Goal: Task Accomplishment & Management: Complete application form

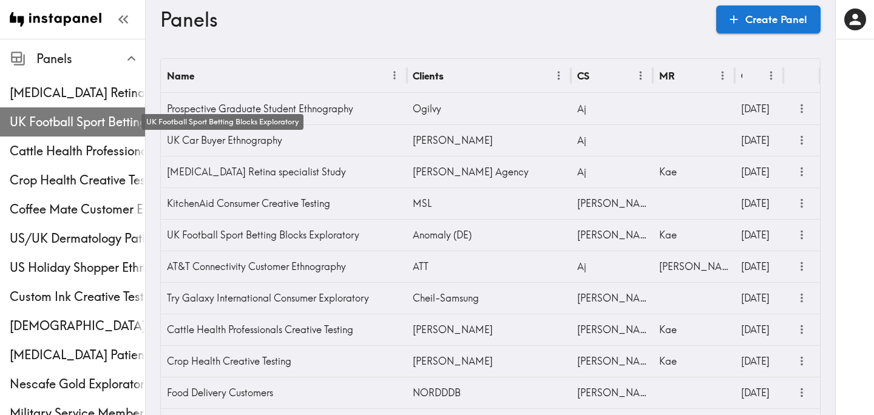
click at [69, 118] on span "UK Football Sport Betting Blocks Exploratory" at bounding box center [77, 121] width 135 height 17
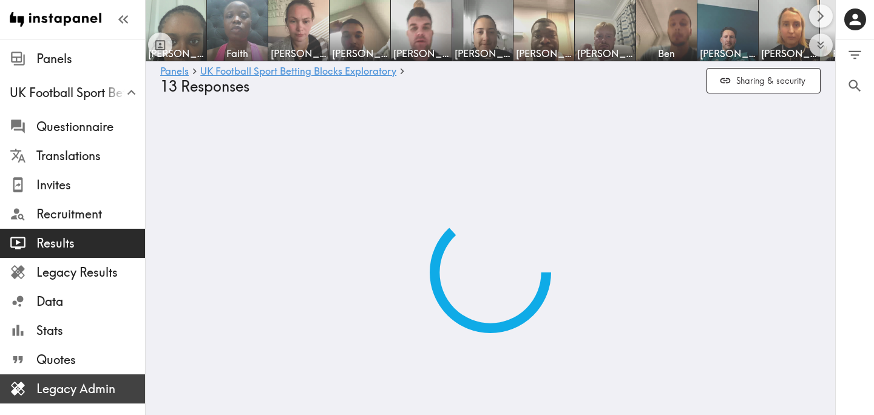
click at [96, 387] on span "Legacy Admin" at bounding box center [90, 388] width 109 height 17
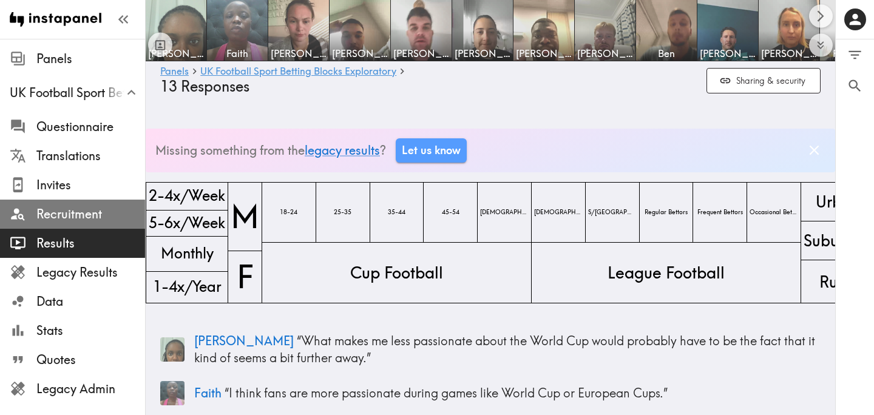
click at [101, 221] on span "Recruitment" at bounding box center [90, 214] width 109 height 17
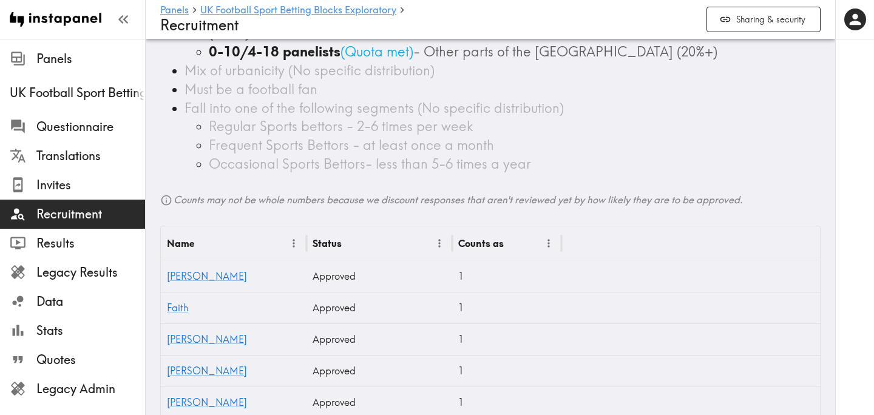
scroll to position [595, 0]
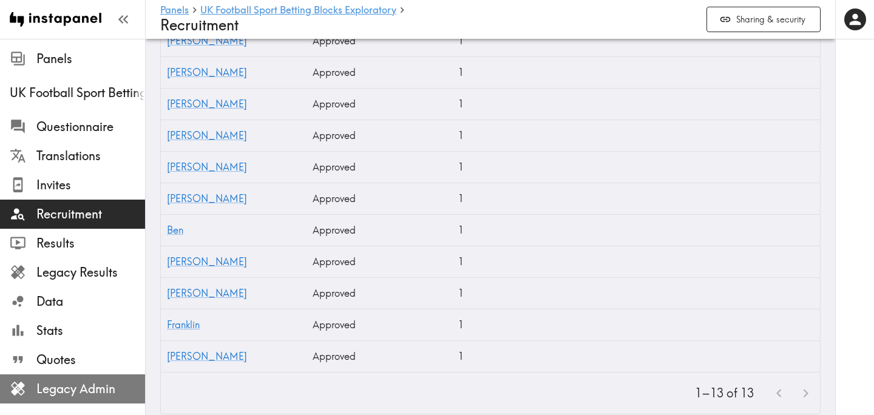
click at [104, 380] on span "Legacy Admin" at bounding box center [90, 388] width 109 height 17
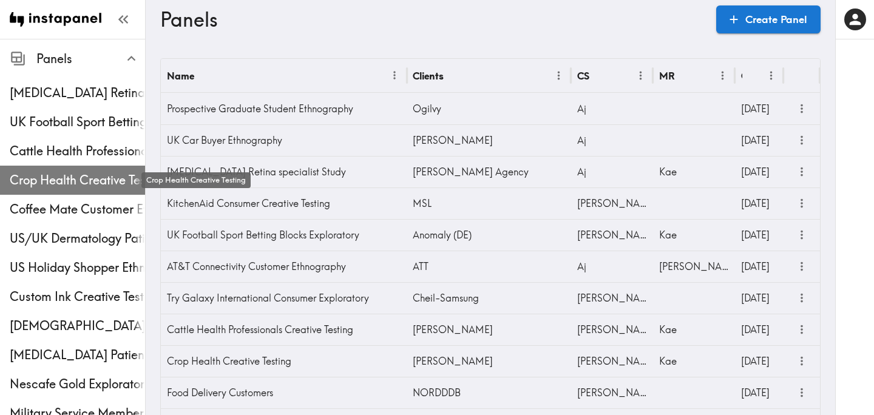
click at [73, 172] on span "Crop Health Creative Testing" at bounding box center [77, 180] width 135 height 17
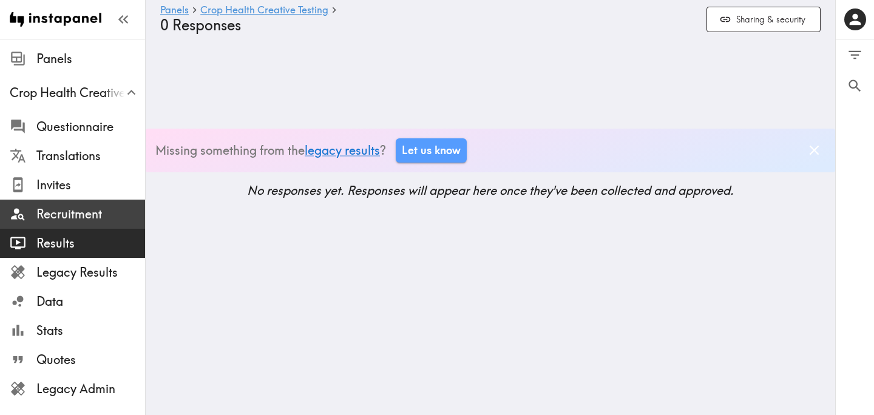
click at [81, 210] on span "Recruitment" at bounding box center [90, 214] width 109 height 17
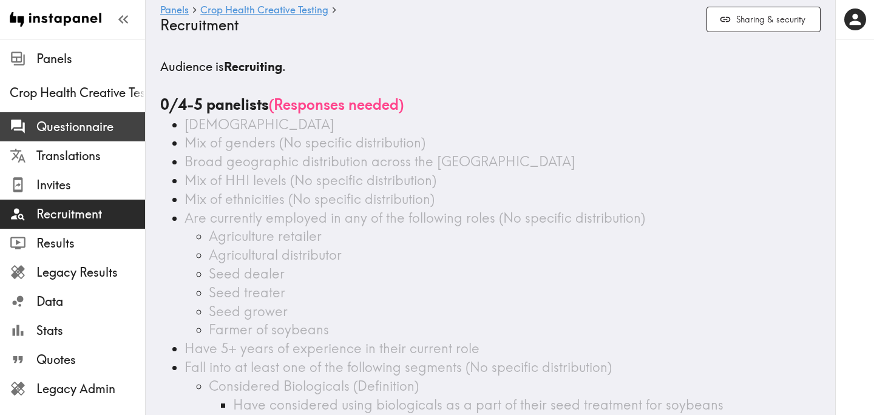
click at [92, 126] on span "Questionnaire" at bounding box center [90, 126] width 109 height 17
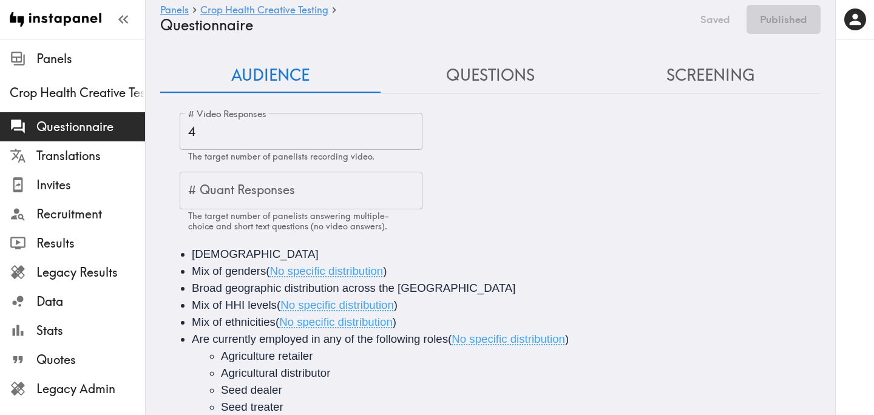
click at [478, 83] on button "Questions" at bounding box center [490, 75] width 220 height 35
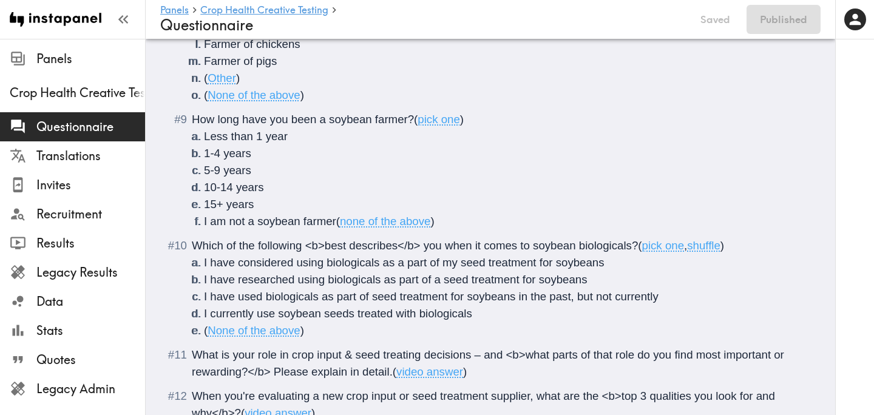
scroll to position [1040, 0]
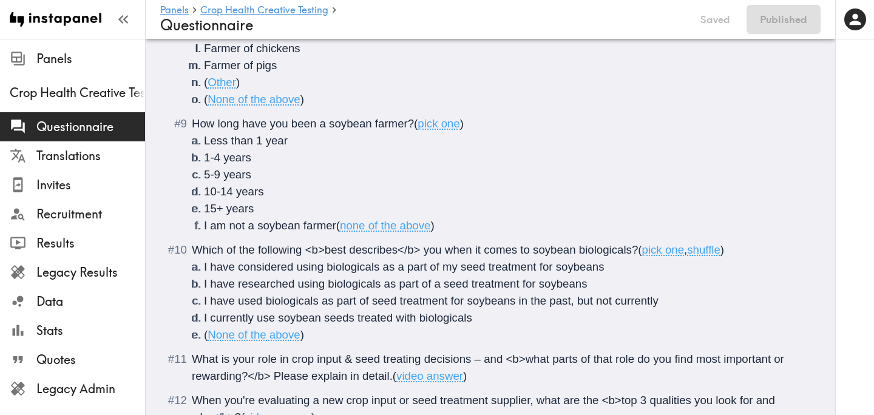
click at [328, 126] on span "How long have you been a soybean farmer?" at bounding box center [303, 123] width 222 height 13
click at [432, 124] on span "How long have you been working with soybean farmer?" at bounding box center [331, 123] width 278 height 13
click at [528, 127] on span "How long have you been working with soybean production—farmer?" at bounding box center [363, 123] width 342 height 13
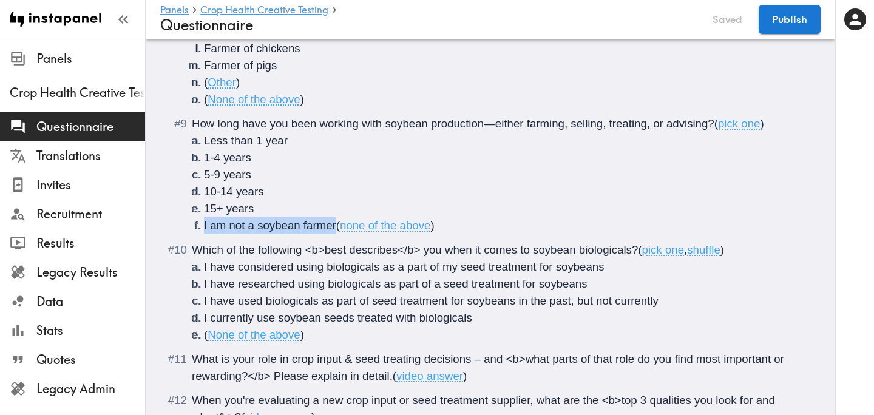
drag, startPoint x: 336, startPoint y: 227, endPoint x: 196, endPoint y: 226, distance: 139.6
click at [204, 226] on li "I am not a soybean farmer ( none of the above )" at bounding box center [505, 225] width 602 height 17
click at [803, 24] on button "Publish" at bounding box center [790, 19] width 62 height 29
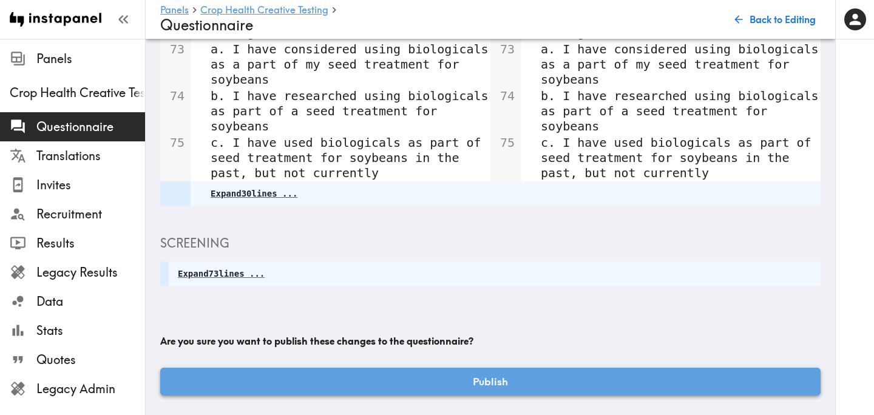
click at [544, 377] on button "Publish" at bounding box center [490, 382] width 660 height 28
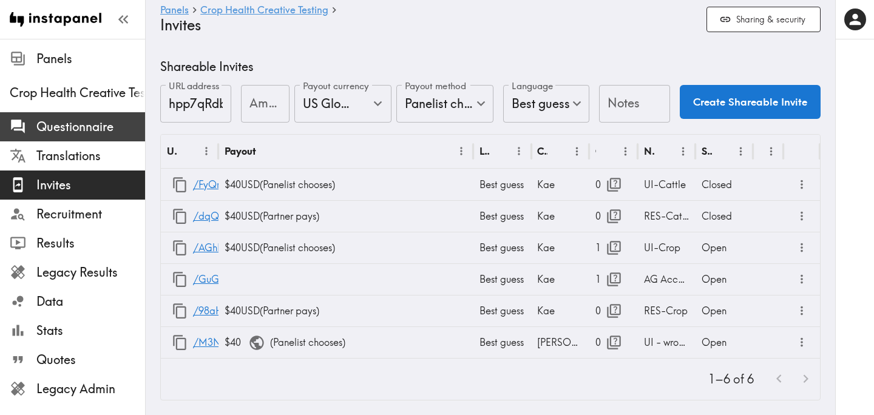
click at [64, 126] on span "Questionnaire" at bounding box center [90, 126] width 109 height 17
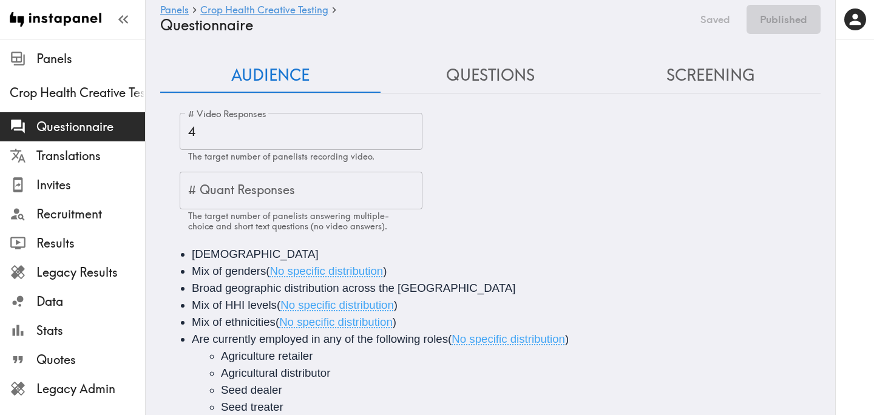
click at [481, 78] on button "Questions" at bounding box center [490, 75] width 220 height 35
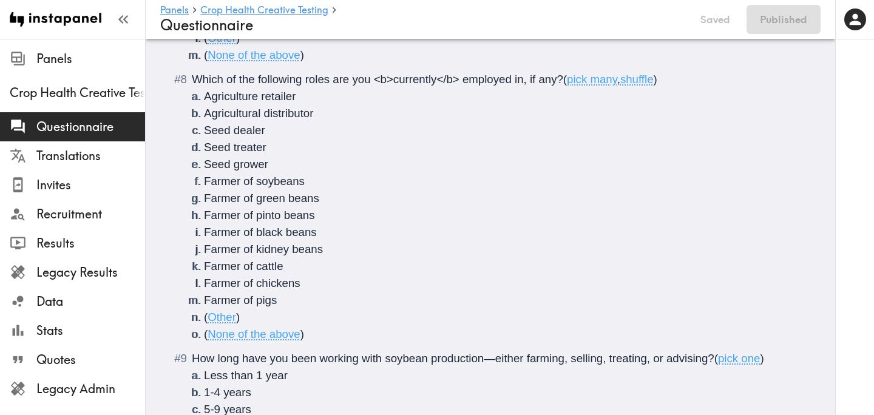
scroll to position [1005, 0]
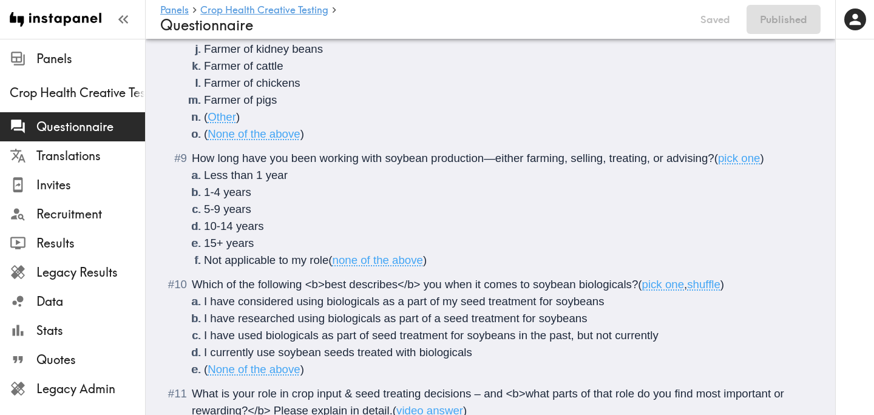
click at [384, 161] on span "How long have you been working with soybean production—either farming, selling,…" at bounding box center [453, 158] width 522 height 13
click at [787, 30] on button "Publish" at bounding box center [790, 19] width 62 height 29
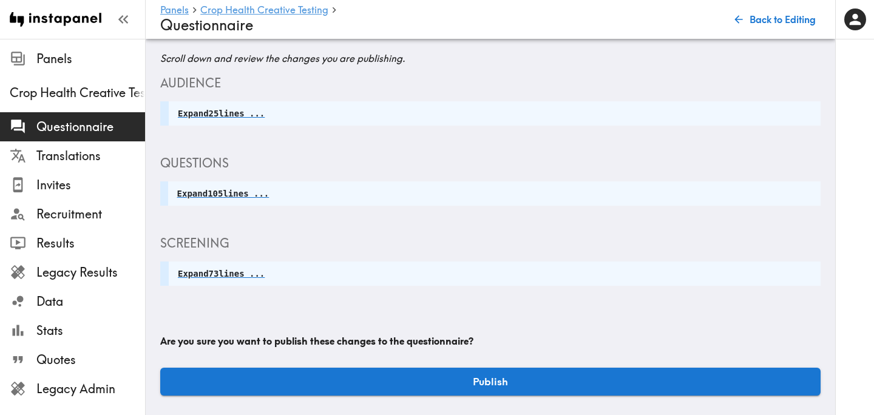
scroll to position [26, 0]
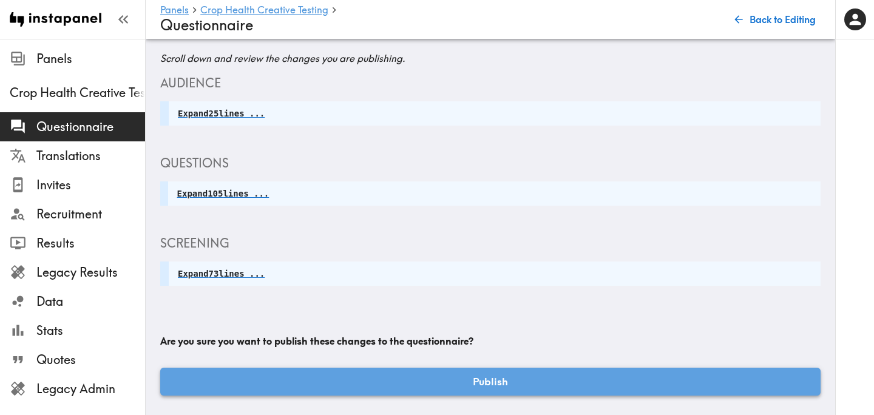
click at [527, 375] on button "Publish" at bounding box center [490, 382] width 660 height 28
